Goal: Information Seeking & Learning: Learn about a topic

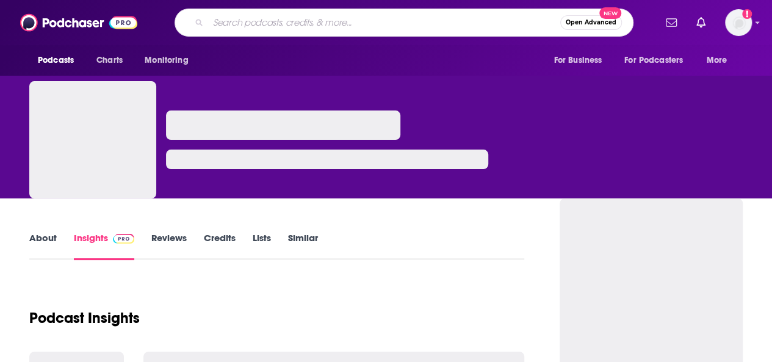
click at [287, 23] on input "Search podcasts, credits, & more..." at bounding box center [384, 23] width 352 height 20
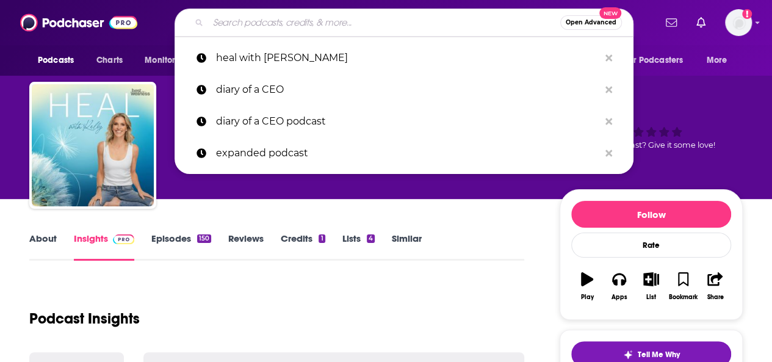
type input "4biddenknowledge Podcast"
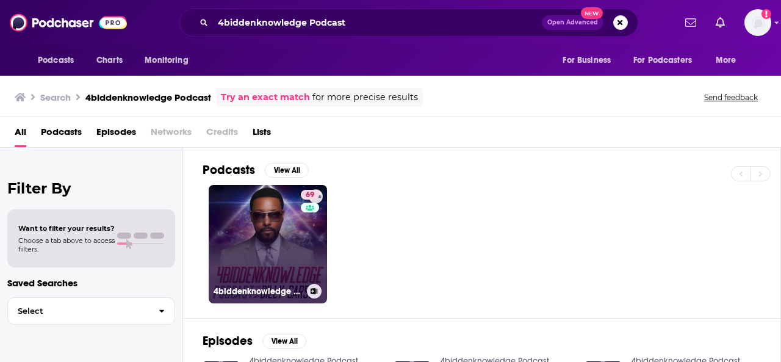
click at [262, 258] on link "69 4biddenknowledge Podcast" at bounding box center [268, 244] width 118 height 118
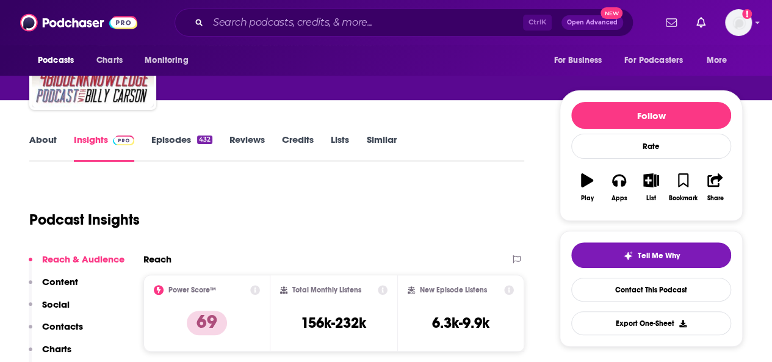
scroll to position [183, 0]
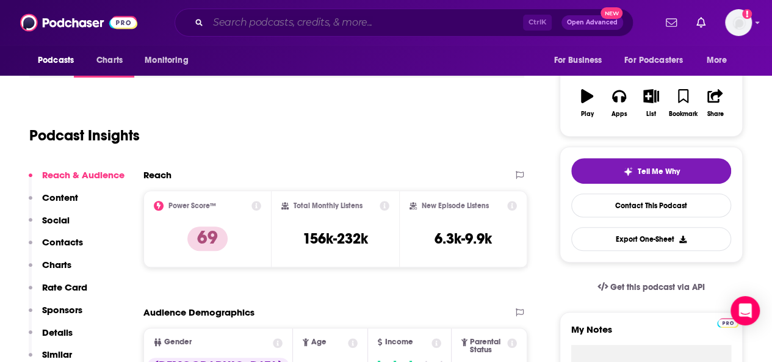
click at [255, 24] on input "Search podcasts, credits, & more..." at bounding box center [365, 23] width 315 height 20
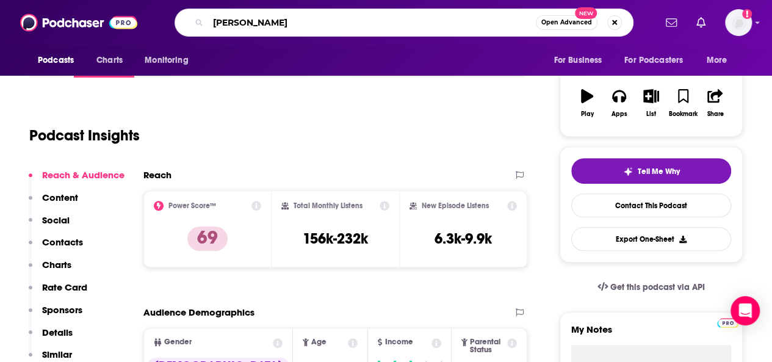
type input "[PERSON_NAME]"
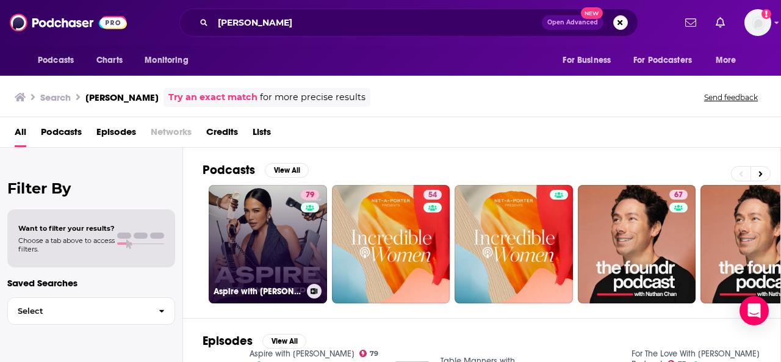
click at [266, 262] on link "79 Aspire with [PERSON_NAME]" at bounding box center [268, 244] width 118 height 118
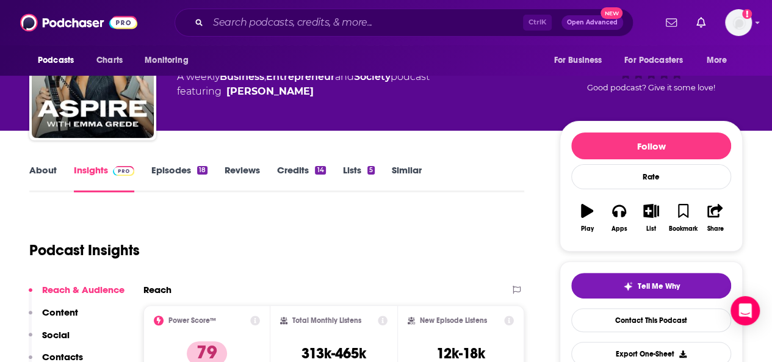
scroll to position [122, 0]
